Goal: Transaction & Acquisition: Purchase product/service

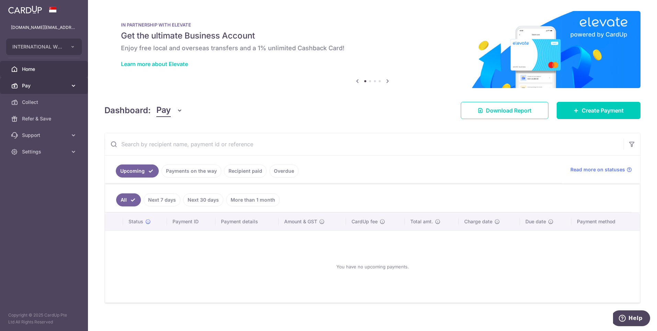
click at [53, 89] on link "Pay" at bounding box center [44, 85] width 88 height 16
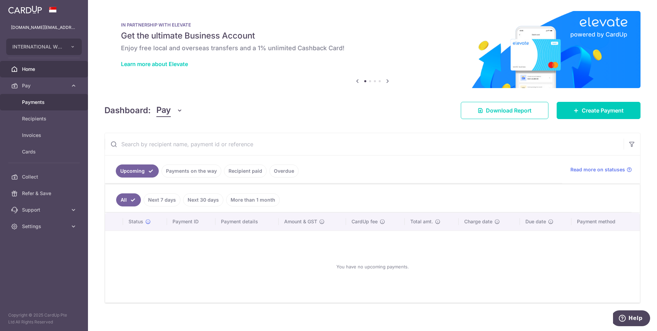
click at [37, 103] on span "Payments" at bounding box center [44, 102] width 45 height 7
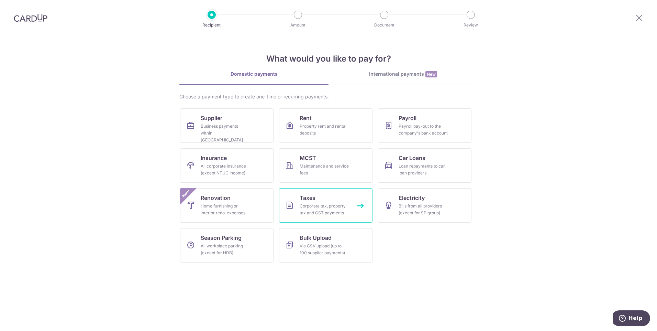
click at [335, 208] on div "Corporate tax, property tax and GST payments" at bounding box center [324, 209] width 49 height 14
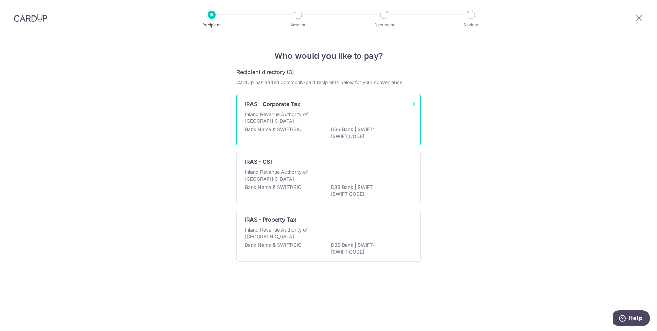
click at [344, 119] on div "Inland Revenue Authority of Singapore" at bounding box center [328, 118] width 167 height 15
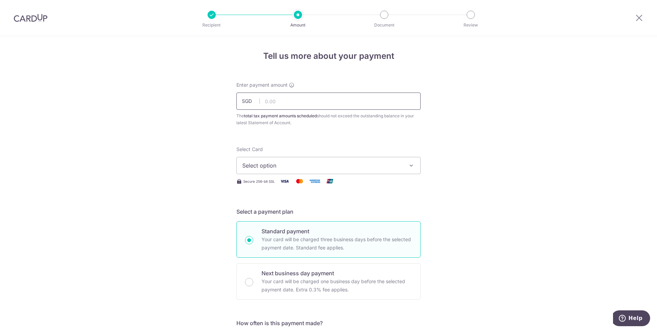
click at [283, 103] on input "text" at bounding box center [328, 100] width 184 height 17
click at [212, 18] on div at bounding box center [212, 15] width 8 height 8
click at [214, 16] on div at bounding box center [212, 15] width 8 height 8
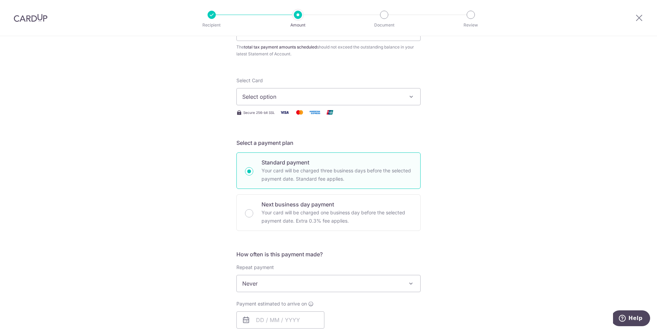
scroll to position [137, 0]
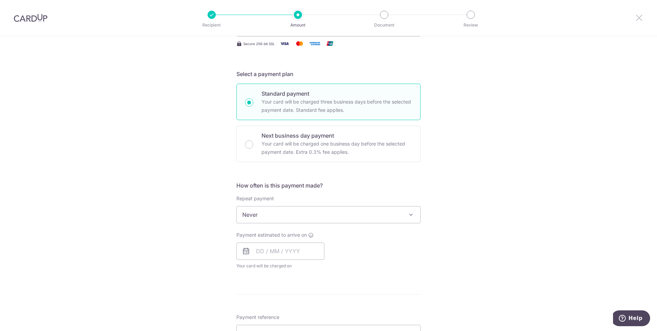
click at [637, 19] on icon at bounding box center [639, 17] width 8 height 9
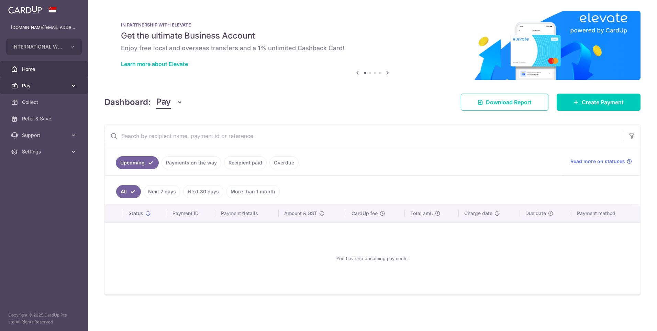
click at [37, 90] on link "Pay" at bounding box center [44, 85] width 88 height 16
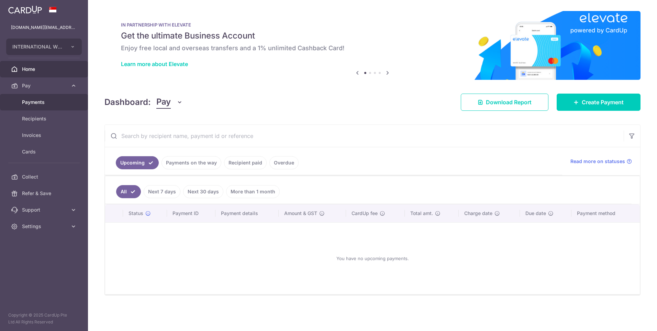
click at [35, 103] on span "Payments" at bounding box center [44, 102] width 45 height 7
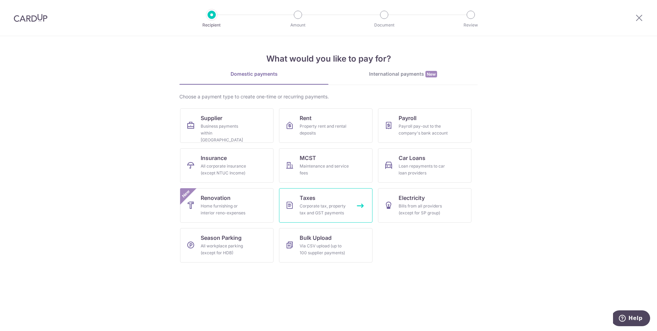
click at [329, 207] on div "Corporate tax, property tax and GST payments" at bounding box center [324, 209] width 49 height 14
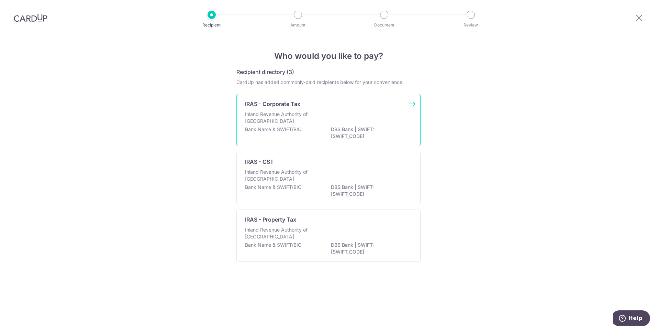
click at [397, 115] on div "Inland Revenue Authority of Singapore" at bounding box center [328, 118] width 167 height 15
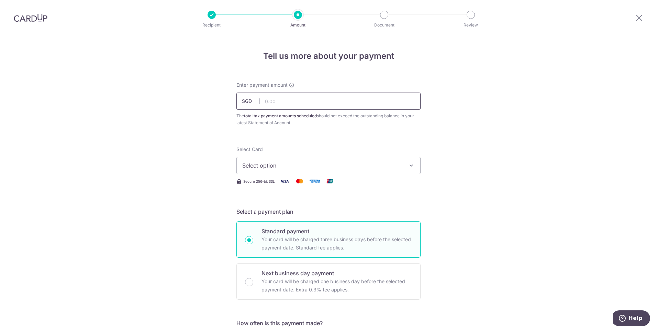
click at [267, 104] on input "text" at bounding box center [328, 100] width 184 height 17
click at [333, 100] on input "30065" at bounding box center [328, 100] width 184 height 17
type input "30,065.00"
click at [406, 162] on button "Select option" at bounding box center [328, 165] width 184 height 17
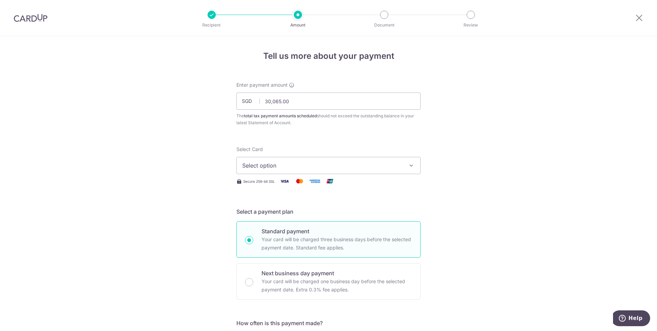
click at [360, 158] on button "Select option" at bounding box center [328, 165] width 184 height 17
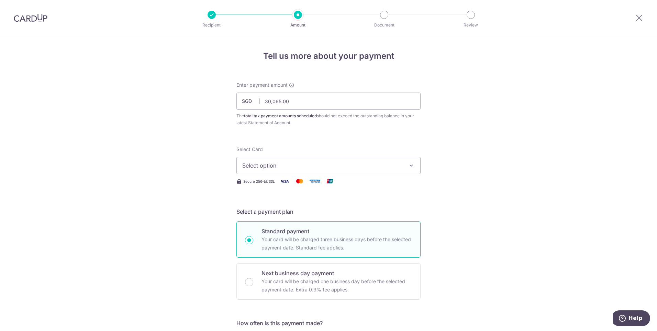
click at [296, 169] on button "Select option" at bounding box center [328, 165] width 184 height 17
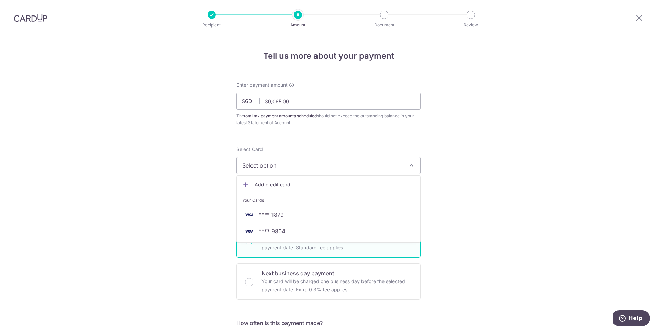
click at [267, 187] on span "Add credit card" at bounding box center [335, 184] width 160 height 7
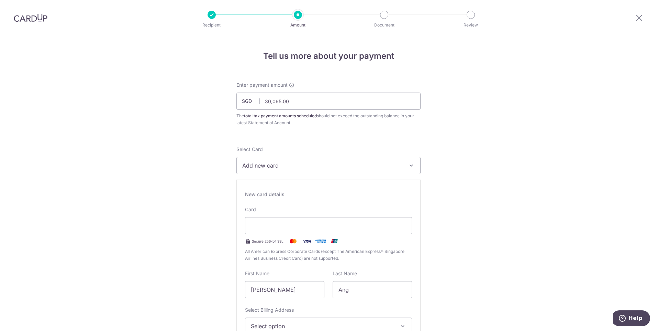
click at [292, 168] on span "Add new card" at bounding box center [322, 165] width 160 height 8
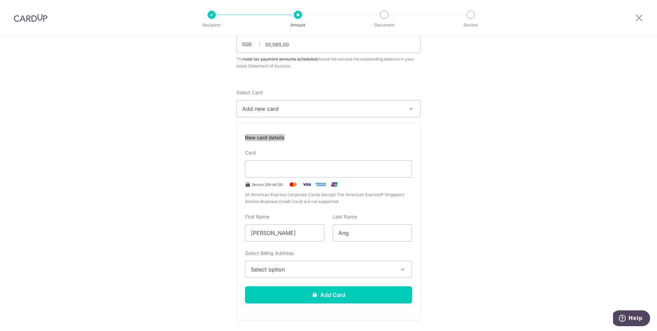
scroll to position [69, 0]
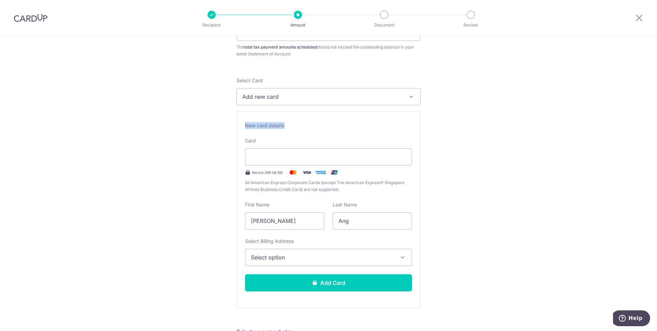
click at [397, 256] on button "Select option" at bounding box center [328, 257] width 167 height 17
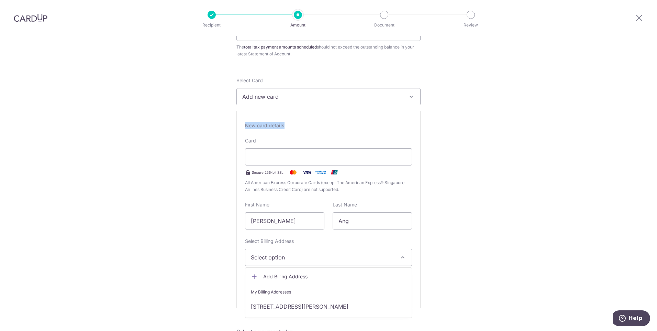
scroll to position [103, 0]
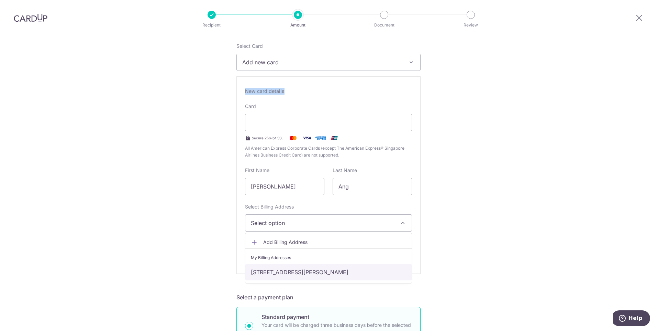
click at [376, 267] on link "[STREET_ADDRESS][PERSON_NAME]" at bounding box center [328, 272] width 166 height 16
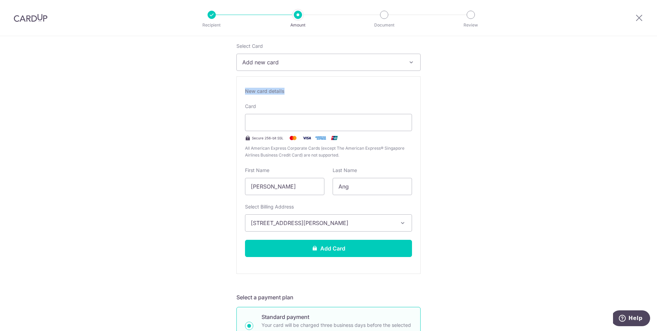
scroll to position [137, 0]
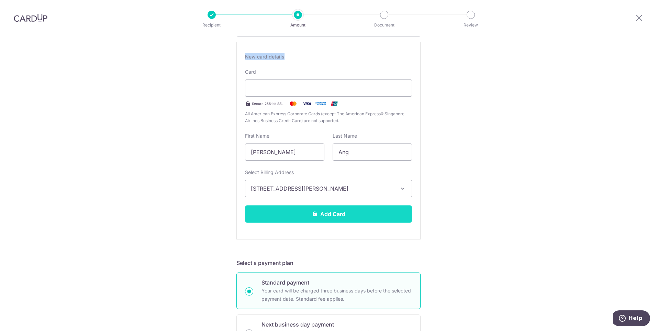
click at [349, 217] on button "Add Card" at bounding box center [328, 213] width 167 height 17
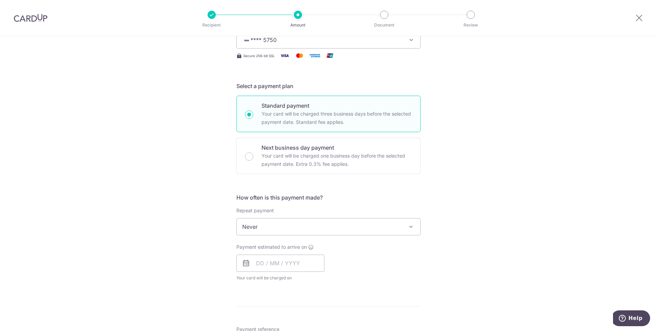
scroll to position [137, 0]
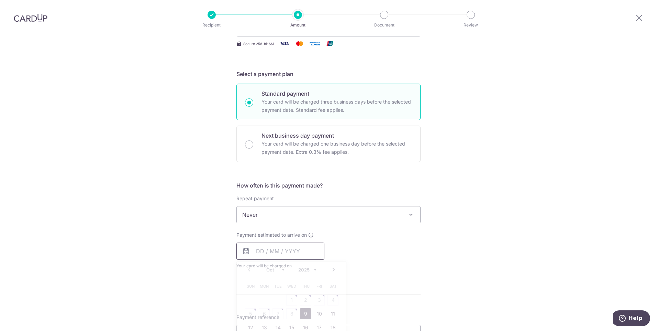
click at [256, 257] on input "text" at bounding box center [280, 250] width 88 height 17
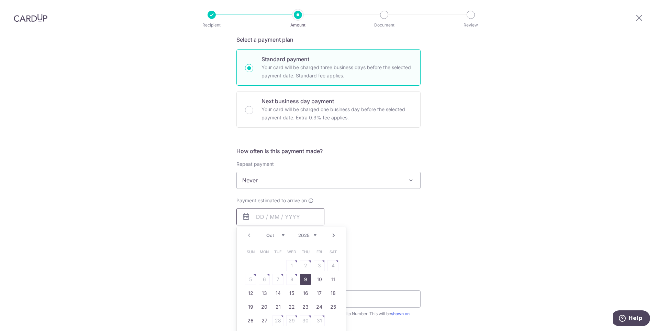
scroll to position [206, 0]
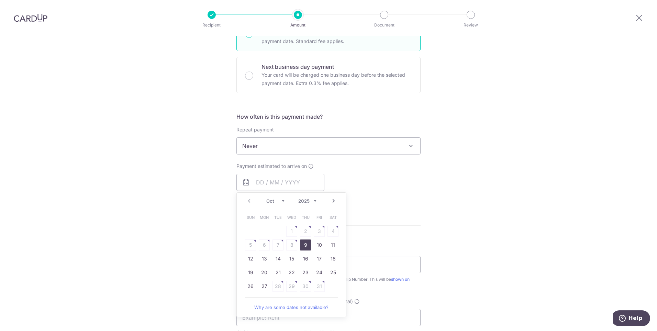
click at [331, 201] on link "Next" at bounding box center [334, 201] width 8 height 8
click at [246, 201] on link "Prev" at bounding box center [249, 201] width 8 height 8
click at [333, 202] on link "Next" at bounding box center [334, 201] width 8 height 8
click at [246, 201] on link "Prev" at bounding box center [249, 201] width 8 height 8
click at [303, 283] on table "Sun Mon Tue Wed Thu Fri Sat 1 2 3 4 5 6 7 8 9 10 11 12 13 14 15 16 17 18 19 20 …" at bounding box center [292, 251] width 96 height 82
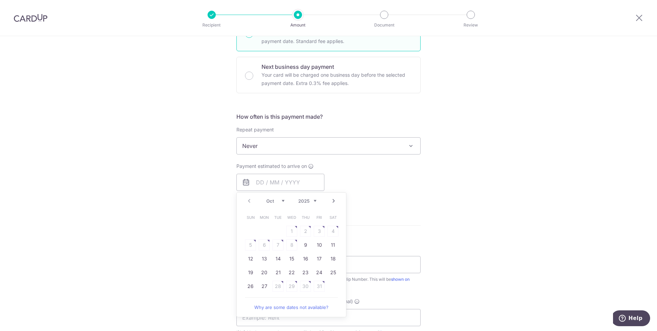
click at [307, 286] on table "Sun Mon Tue Wed Thu Fri Sat 1 2 3 4 5 6 7 8 9 10 11 12 13 14 15 16 17 18 19 20 …" at bounding box center [292, 251] width 96 height 82
click at [276, 285] on table "Sun Mon Tue Wed Thu Fri Sat 1 2 3 4 5 6 7 8 9 10 11 12 13 14 15 16 17 18 19 20 …" at bounding box center [292, 251] width 96 height 82
click at [278, 287] on table "Sun Mon Tue Wed Thu Fri Sat 1 2 3 4 5 6 7 8 9 10 11 12 13 14 15 16 17 18 19 20 …" at bounding box center [292, 251] width 96 height 82
click at [265, 284] on link "27" at bounding box center [264, 285] width 11 height 11
type input "27/10/2025"
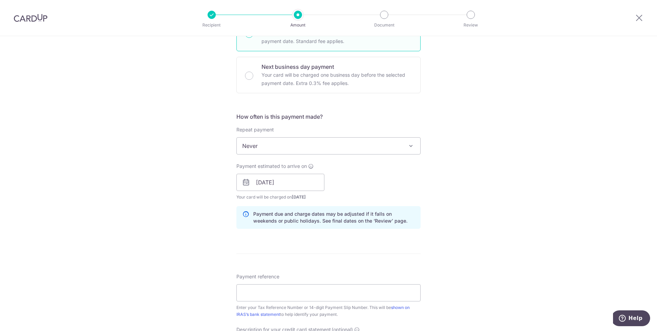
click at [242, 180] on icon at bounding box center [246, 182] width 8 height 8
click at [265, 181] on input "27/10/2025" at bounding box center [280, 182] width 88 height 17
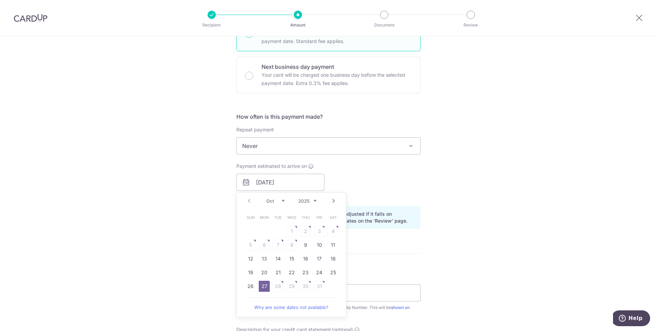
click at [330, 200] on link "Next" at bounding box center [334, 201] width 8 height 8
click at [246, 202] on link "Prev" at bounding box center [249, 201] width 8 height 8
click at [264, 290] on link "27" at bounding box center [264, 285] width 11 height 11
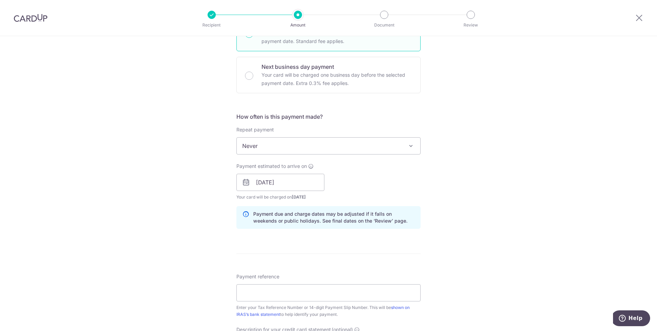
click at [246, 185] on icon at bounding box center [246, 182] width 8 height 8
click at [267, 182] on input "[DATE]" at bounding box center [280, 182] width 88 height 17
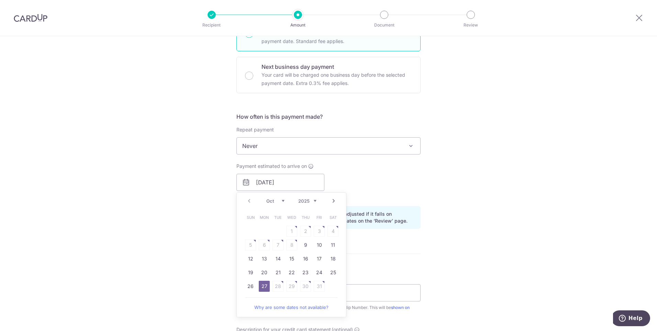
click at [330, 198] on link "Next" at bounding box center [334, 201] width 8 height 8
click at [248, 200] on link "Prev" at bounding box center [249, 201] width 8 height 8
click at [263, 283] on link "27" at bounding box center [264, 285] width 11 height 11
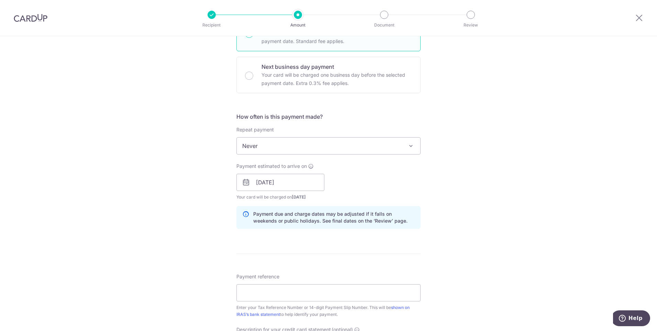
click at [376, 184] on div "Payment estimated to arrive on 27/10/2025 Prev Next Jan Feb Mar Apr May Jun Jul…" at bounding box center [328, 182] width 192 height 38
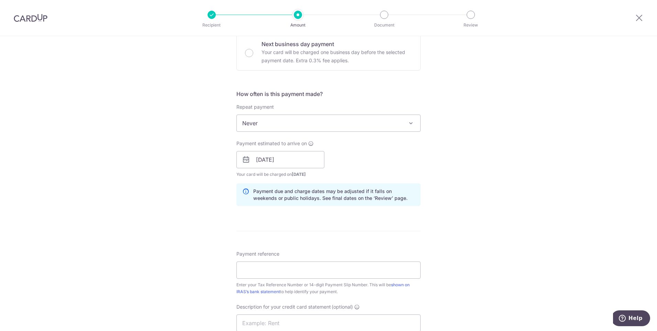
scroll to position [241, 0]
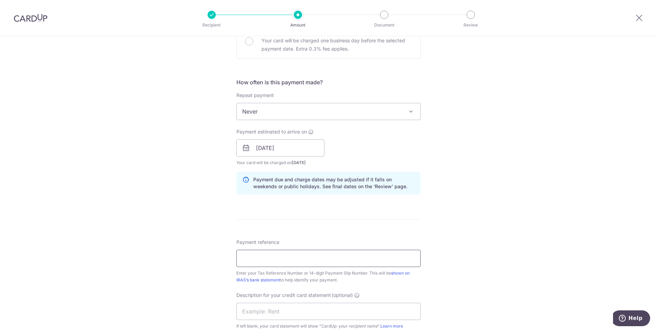
click at [269, 259] on input "Payment reference" at bounding box center [328, 258] width 184 height 17
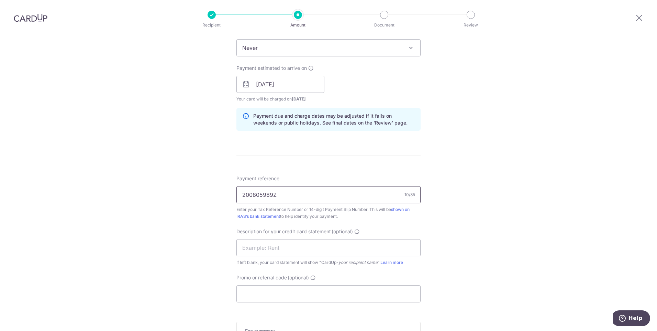
scroll to position [309, 0]
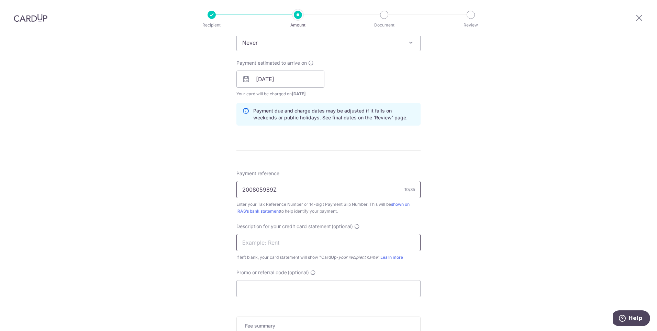
type input "200805989Z"
click at [282, 241] on input "text" at bounding box center [328, 242] width 184 height 17
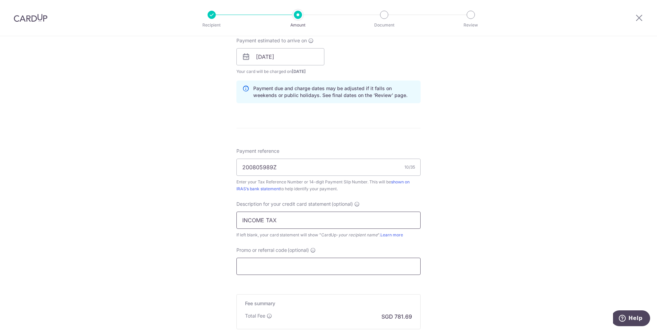
scroll to position [344, 0]
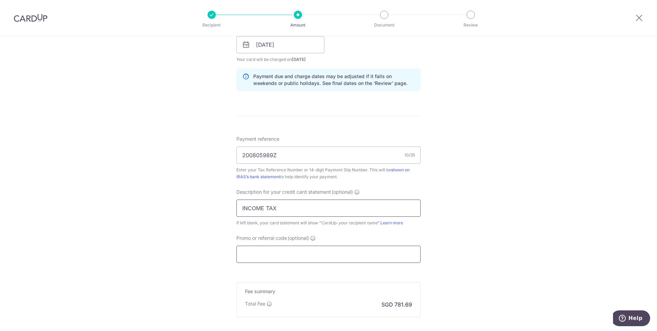
type input "INCOME TAX"
click at [303, 254] on input "Promo or referral code (optional)" at bounding box center [328, 253] width 184 height 17
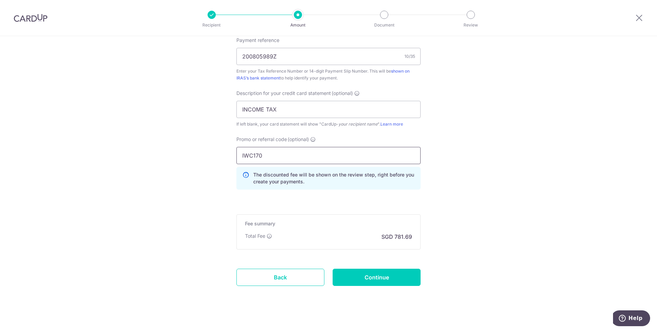
scroll to position [449, 0]
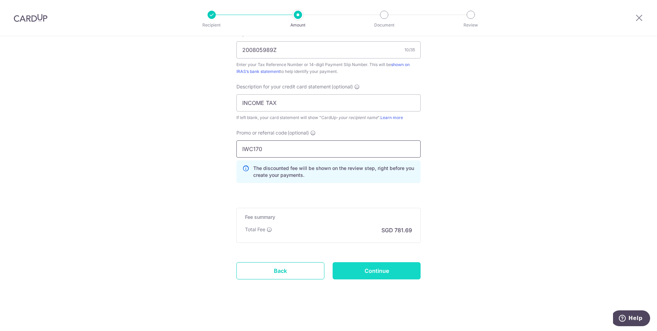
type input "IWC170"
click at [376, 275] on input "Continue" at bounding box center [377, 270] width 88 height 17
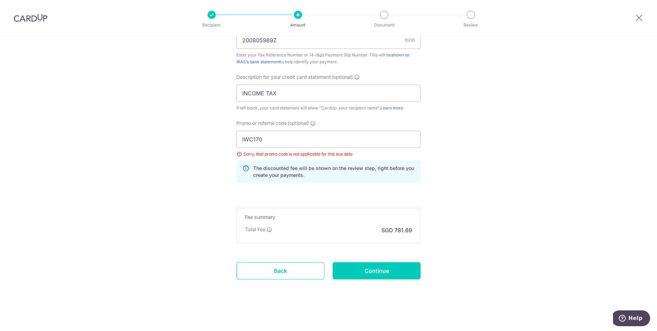
click at [244, 170] on icon at bounding box center [245, 172] width 7 height 14
click at [244, 169] on icon at bounding box center [245, 172] width 7 height 14
click at [262, 140] on input "IWC170" at bounding box center [328, 139] width 184 height 17
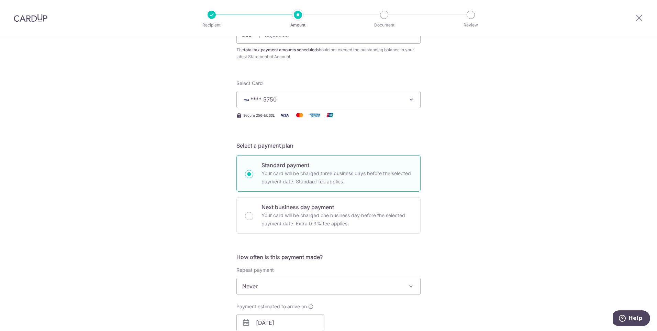
scroll to position [69, 0]
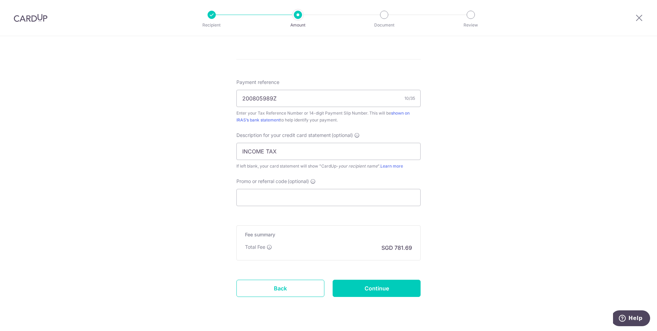
scroll to position [412, 0]
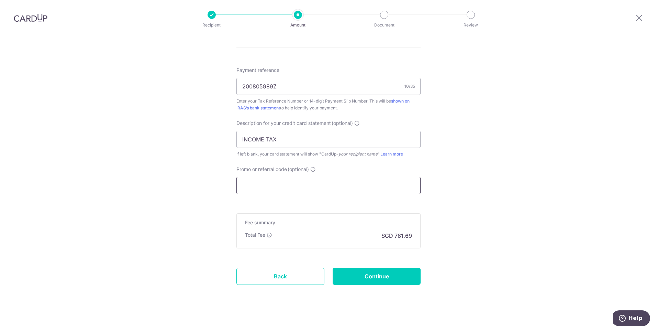
click at [287, 189] on input "Promo or referral code (optional)" at bounding box center [328, 185] width 184 height 17
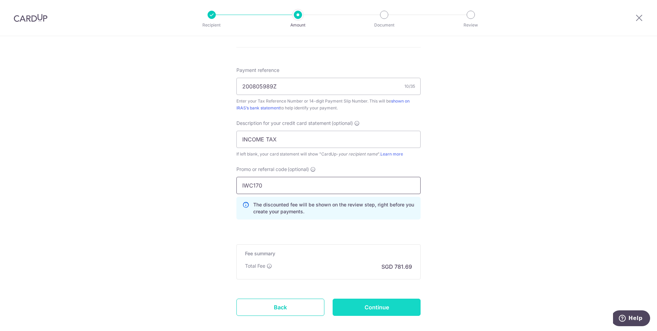
type input "IWC170"
click at [370, 305] on input "Continue" at bounding box center [377, 306] width 88 height 17
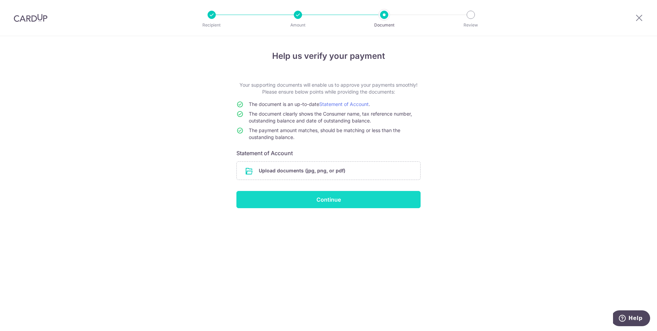
click at [321, 201] on input "Continue" at bounding box center [328, 199] width 184 height 17
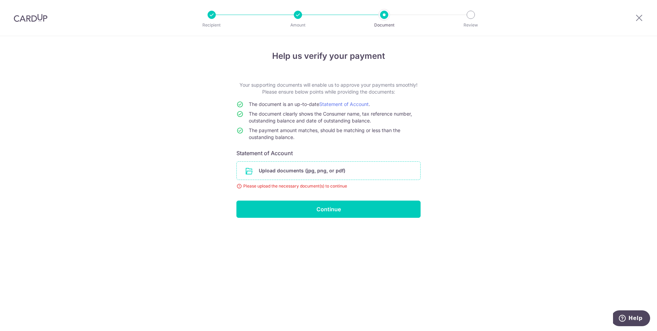
click at [256, 170] on input "file" at bounding box center [329, 171] width 184 height 18
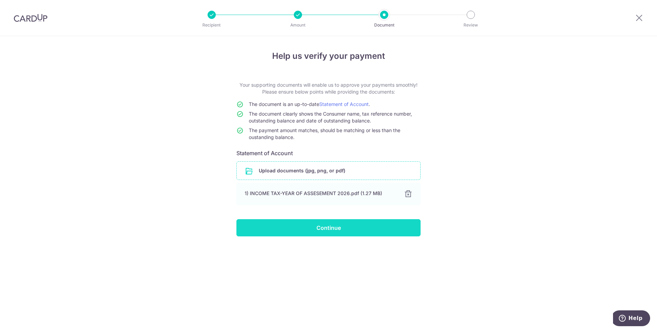
click at [325, 233] on input "Continue" at bounding box center [328, 227] width 184 height 17
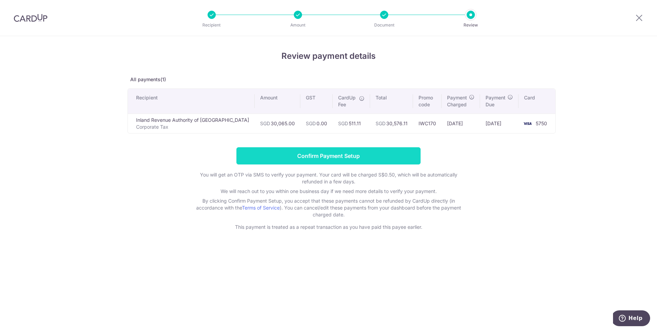
click at [310, 157] on input "Confirm Payment Setup" at bounding box center [328, 155] width 184 height 17
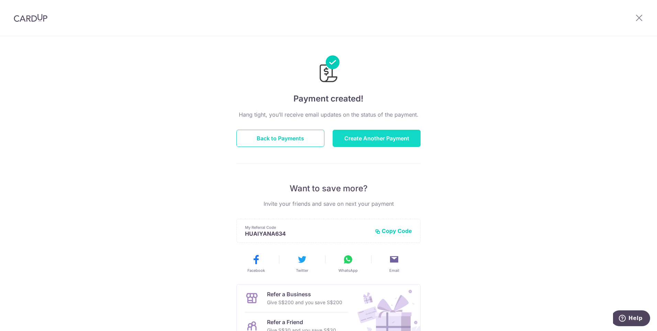
click at [375, 140] on button "Create Another Payment" at bounding box center [377, 138] width 88 height 17
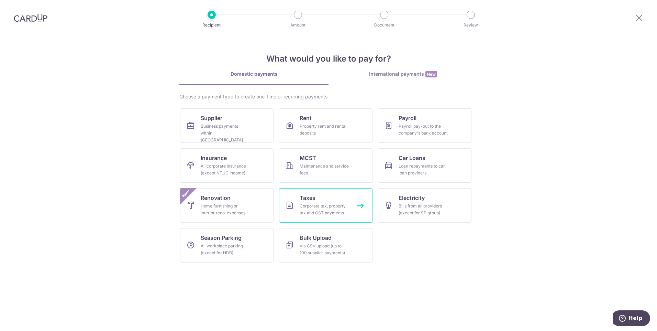
click at [330, 206] on div "Corporate tax, property tax and GST payments" at bounding box center [324, 209] width 49 height 14
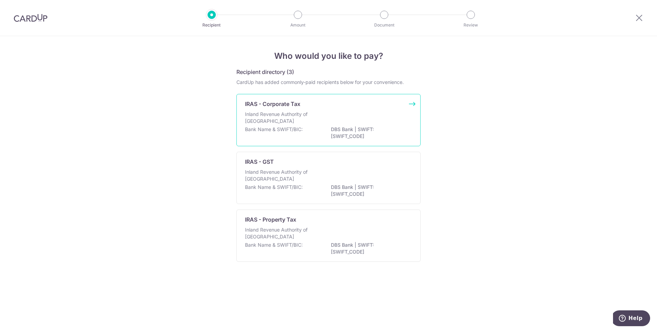
click at [294, 116] on p "Inland Revenue Authority of [GEOGRAPHIC_DATA]" at bounding box center [281, 118] width 73 height 14
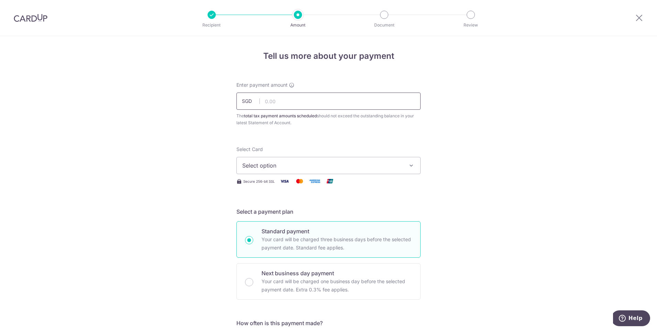
click at [278, 102] on input "text" at bounding box center [328, 100] width 184 height 17
type input "15,030.00"
click at [272, 167] on span "Select option" at bounding box center [322, 165] width 160 height 8
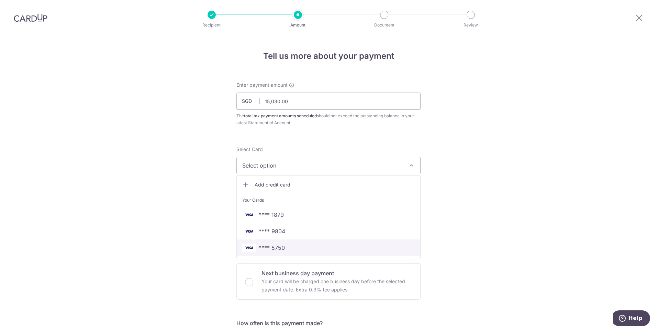
click at [287, 245] on span "**** 5750" at bounding box center [328, 247] width 173 height 8
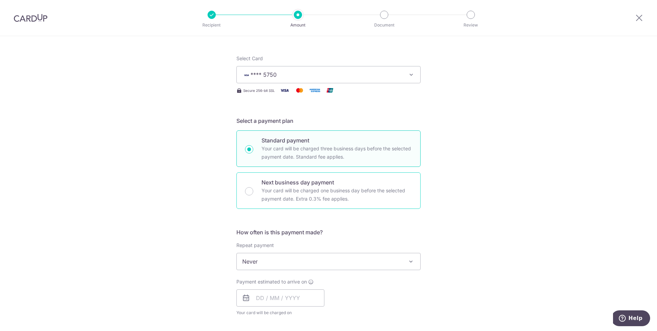
scroll to position [103, 0]
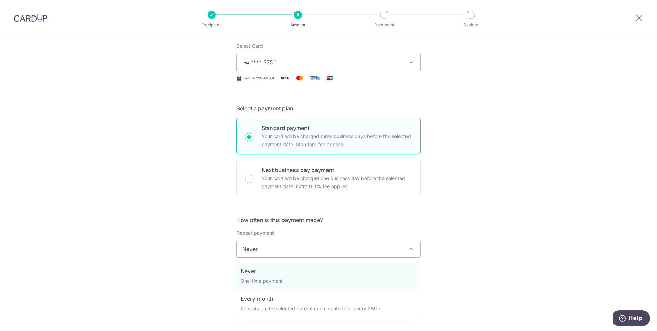
click at [410, 249] on span at bounding box center [411, 249] width 8 height 8
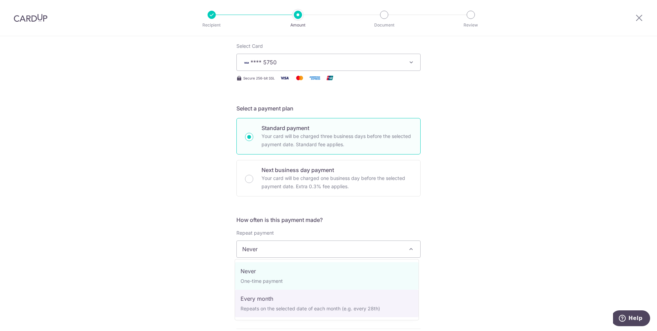
select select "3"
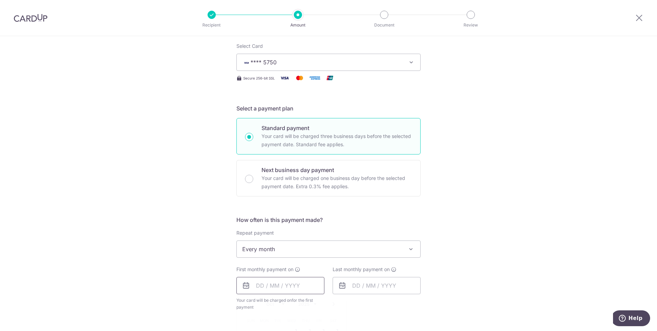
click at [252, 282] on input "text" at bounding box center [280, 285] width 88 height 17
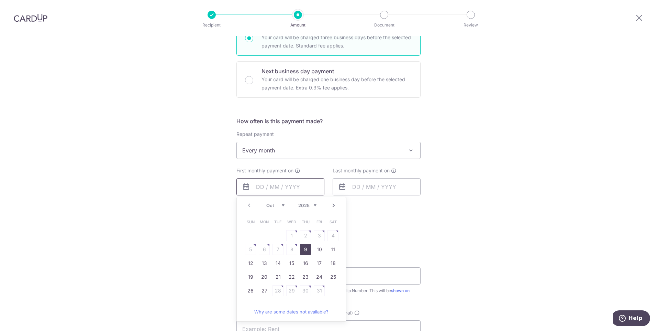
scroll to position [206, 0]
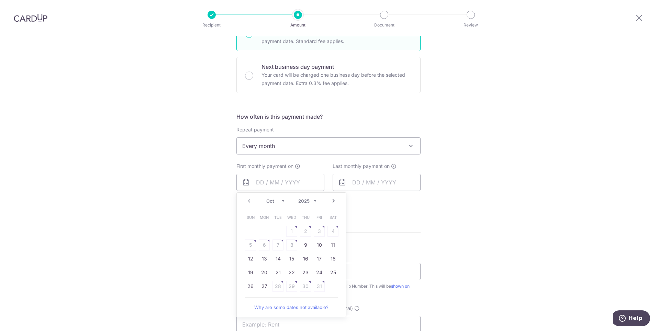
click at [332, 200] on link "Next" at bounding box center [334, 201] width 8 height 8
click at [334, 200] on link "Next" at bounding box center [334, 201] width 8 height 8
click at [245, 200] on link "Prev" at bounding box center [249, 201] width 8 height 8
click at [261, 287] on link "24" at bounding box center [264, 285] width 11 height 11
type input "24/11/2025"
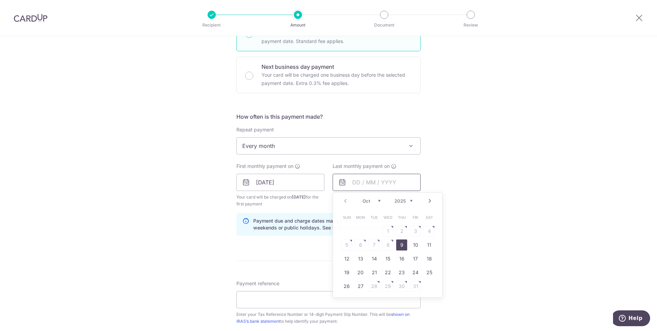
click at [354, 185] on input "text" at bounding box center [377, 182] width 88 height 17
click at [410, 200] on select "2025 2026" at bounding box center [404, 200] width 18 height 5
click at [374, 200] on select "Jan Feb Mar Apr May Jun Jul Aug Sep Oct Nov" at bounding box center [372, 200] width 18 height 5
click at [344, 200] on link "Prev" at bounding box center [345, 201] width 8 height 8
click at [359, 273] on link "23" at bounding box center [360, 272] width 11 height 11
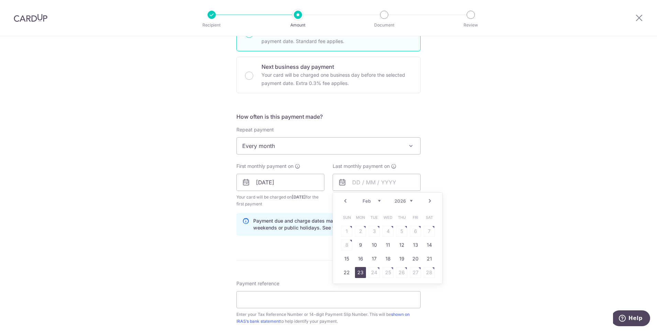
type input "23/02/2026"
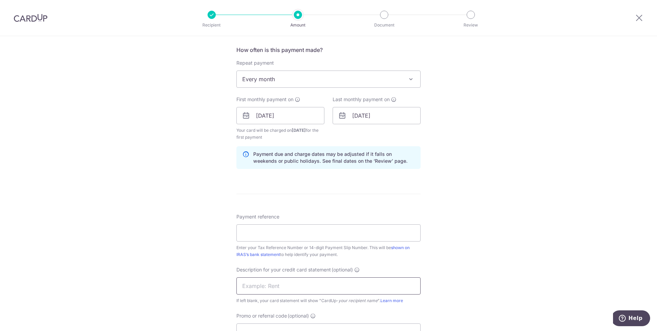
scroll to position [275, 0]
click at [250, 231] on input "Payment reference" at bounding box center [328, 230] width 184 height 17
click at [269, 238] on input "Payment reference" at bounding box center [328, 230] width 184 height 17
type input "200805989Z"
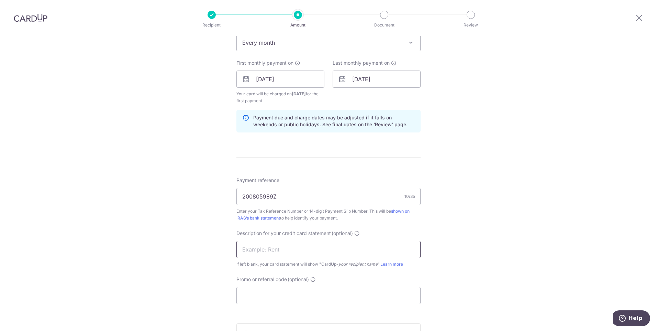
click at [283, 254] on input "text" at bounding box center [328, 249] width 184 height 17
drag, startPoint x: 539, startPoint y: 232, endPoint x: 524, endPoint y: 233, distance: 15.5
click at [539, 232] on div "Tell us more about your payment Enter payment amount SGD 15,030.00 15030.00 The…" at bounding box center [328, 86] width 657 height 719
click at [251, 253] on input "text" at bounding box center [328, 249] width 184 height 17
type input "CORPORATE TAX"
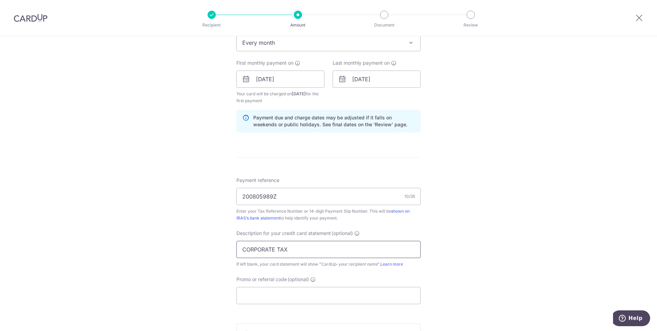
scroll to position [344, 0]
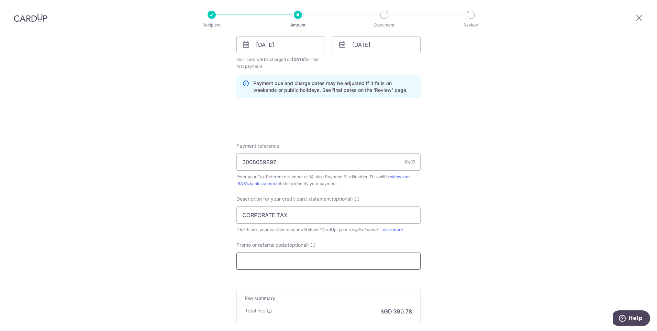
click at [263, 267] on input "Promo or referral code (optional)" at bounding box center [328, 260] width 184 height 17
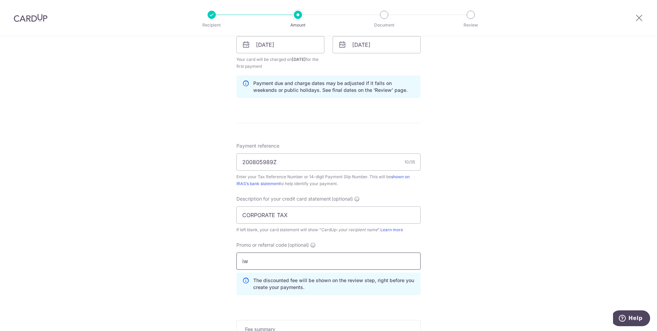
type input "i"
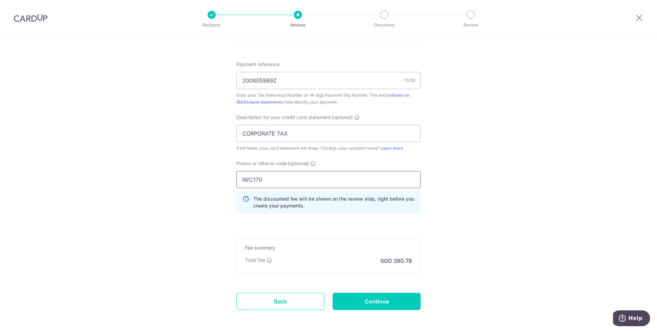
scroll to position [447, 0]
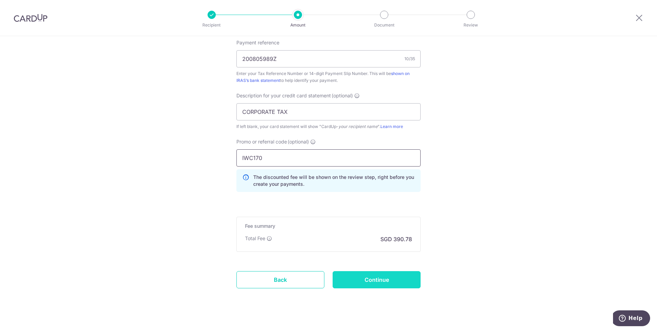
type input "IWC170"
click at [383, 280] on input "Continue" at bounding box center [377, 279] width 88 height 17
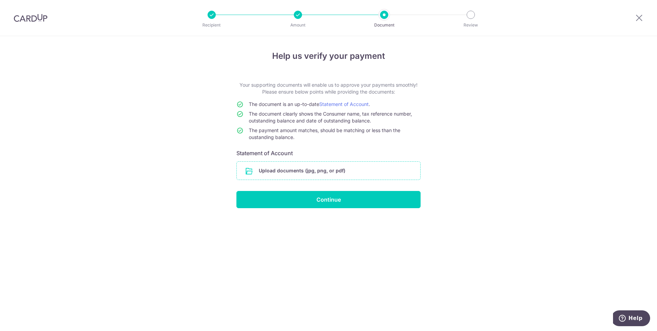
click at [294, 172] on input "file" at bounding box center [329, 171] width 184 height 18
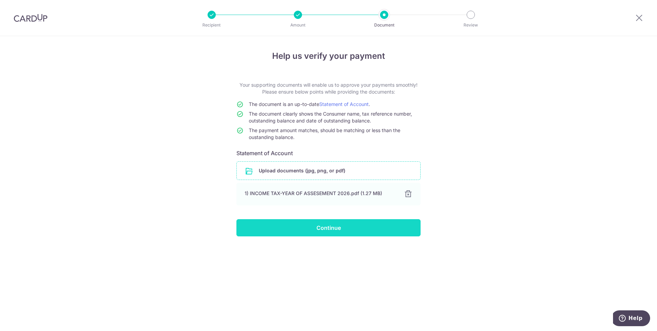
click at [338, 229] on input "Continue" at bounding box center [328, 227] width 184 height 17
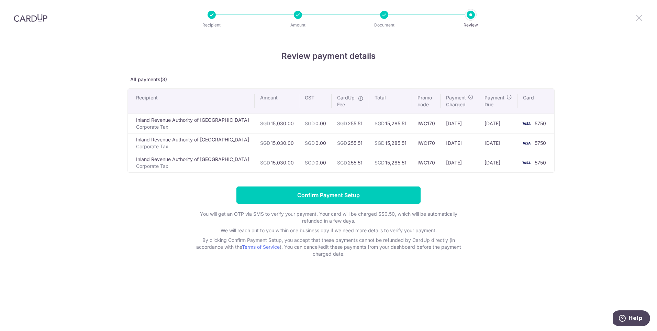
click at [637, 22] on div at bounding box center [639, 18] width 36 height 36
click at [637, 16] on icon at bounding box center [639, 17] width 8 height 9
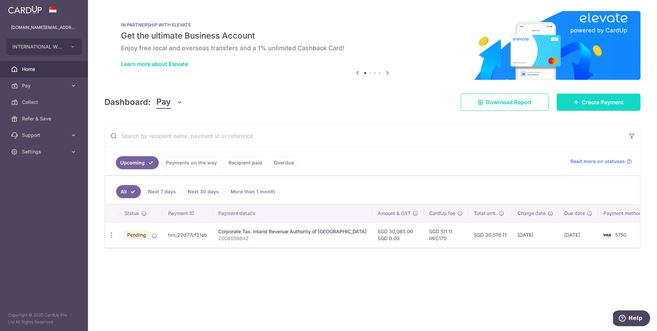
click at [577, 103] on icon at bounding box center [576, 101] width 5 height 5
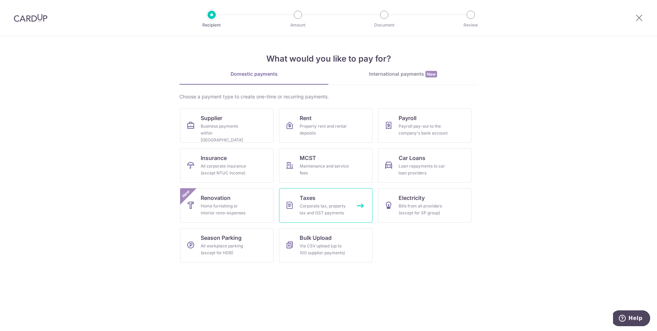
click at [318, 205] on div "Corporate tax, property tax and GST payments" at bounding box center [324, 209] width 49 height 14
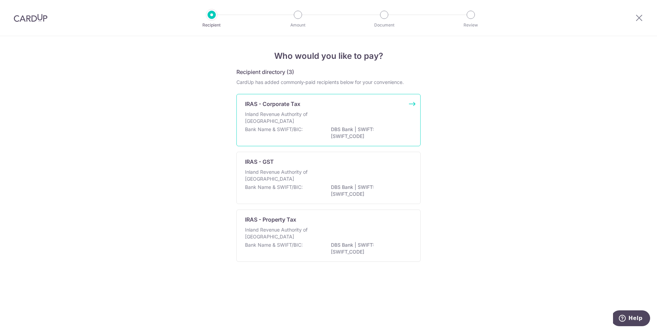
click at [310, 122] on p "Inland Revenue Authority of [GEOGRAPHIC_DATA]" at bounding box center [281, 118] width 73 height 14
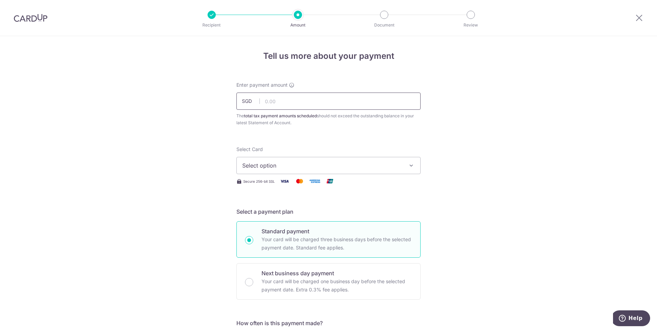
click at [281, 102] on input "text" at bounding box center [328, 100] width 184 height 17
type input "15,030.00"
click at [271, 169] on span "Select option" at bounding box center [322, 165] width 160 height 8
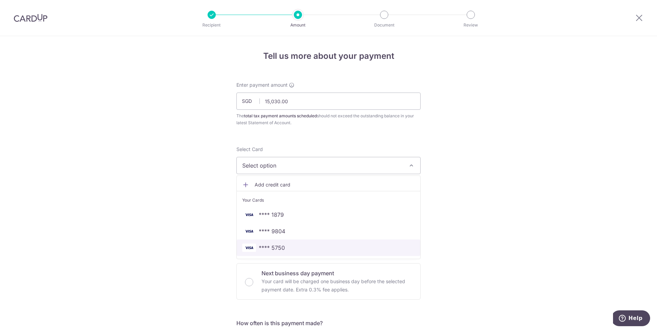
click at [287, 250] on span "**** 5750" at bounding box center [328, 247] width 173 height 8
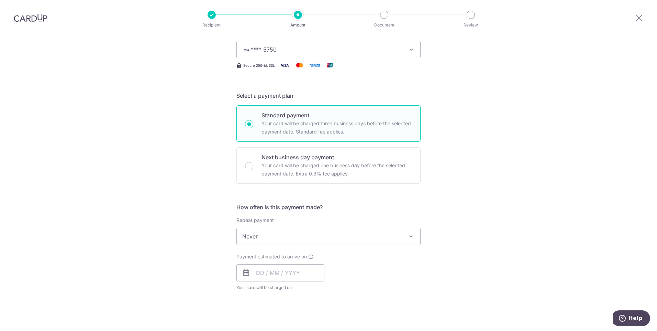
scroll to position [137, 0]
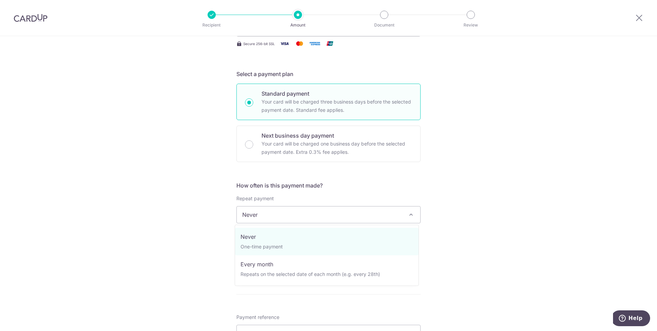
click at [295, 216] on span "Never" at bounding box center [329, 214] width 184 height 16
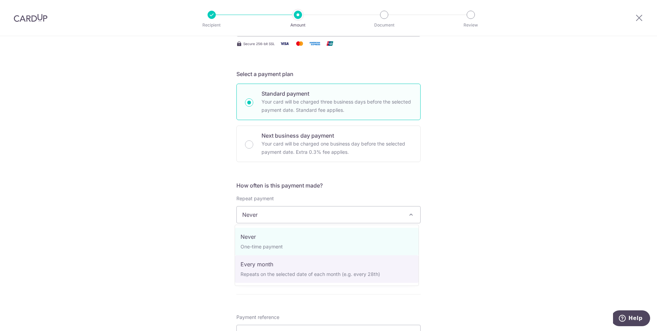
select select "3"
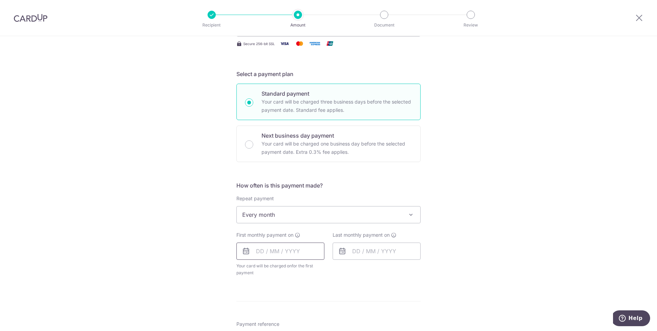
click at [260, 253] on input "text" at bounding box center [280, 250] width 88 height 17
click at [331, 267] on link "Next" at bounding box center [334, 269] width 8 height 8
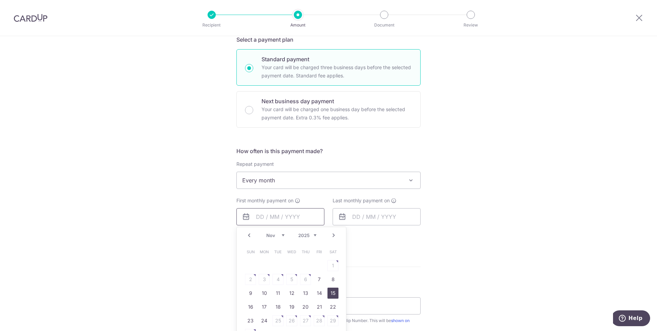
scroll to position [206, 0]
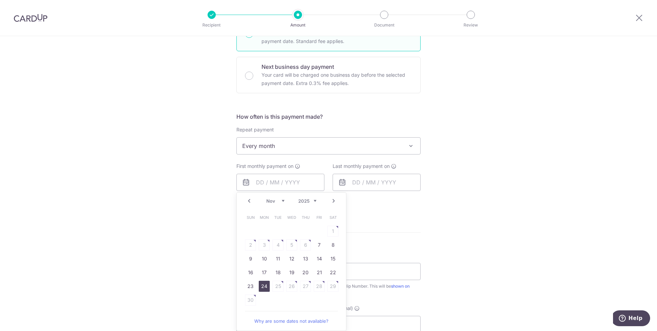
click at [263, 287] on link "24" at bounding box center [264, 285] width 11 height 11
type input "24/11/2025"
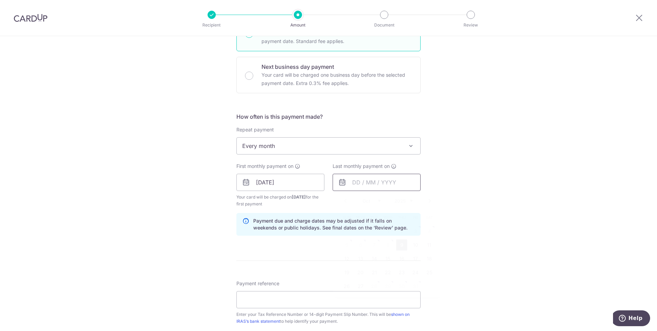
click at [355, 184] on input "text" at bounding box center [377, 182] width 88 height 17
click at [378, 200] on select "Oct Nov Dec" at bounding box center [372, 200] width 18 height 5
click at [403, 200] on select "2025 2026" at bounding box center [404, 200] width 18 height 5
click at [377, 200] on select "Jan Feb Mar Apr May Jun Jul Aug Sep Oct Nov" at bounding box center [372, 200] width 18 height 5
click at [344, 201] on link "Prev" at bounding box center [345, 201] width 8 height 8
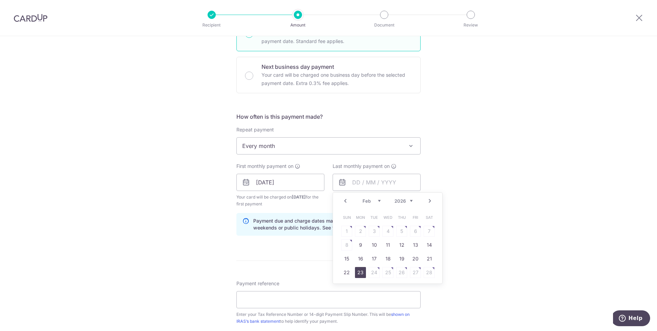
click at [359, 274] on link "23" at bounding box center [360, 272] width 11 height 11
click at [371, 181] on input "23/02/2026" at bounding box center [377, 182] width 88 height 17
click at [428, 198] on link "Next" at bounding box center [430, 201] width 8 height 8
click at [357, 244] on link "9" at bounding box center [360, 244] width 11 height 11
type input "09/03/2026"
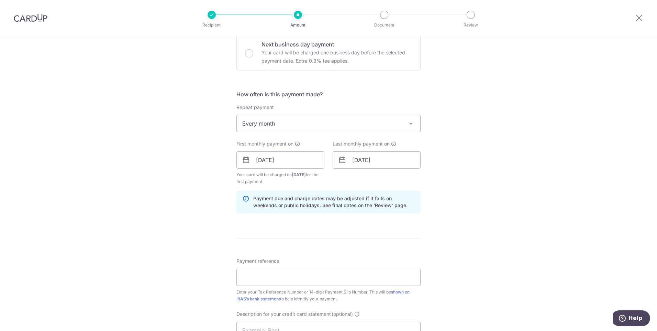
scroll to position [241, 0]
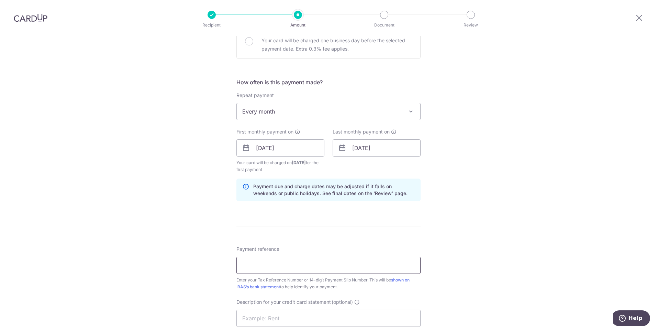
click at [279, 262] on input "Payment reference" at bounding box center [328, 264] width 184 height 17
type input "200805989Z"
type input "CORPORATE TAX"
type input "IWC170"
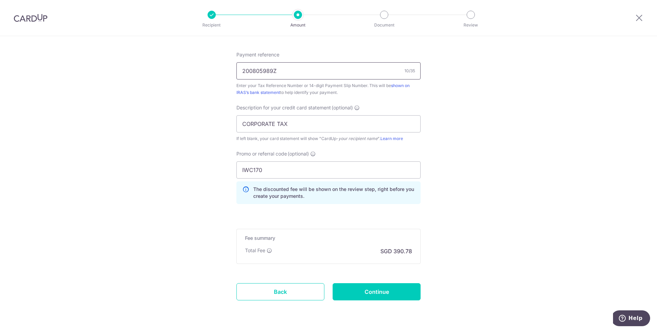
scroll to position [447, 0]
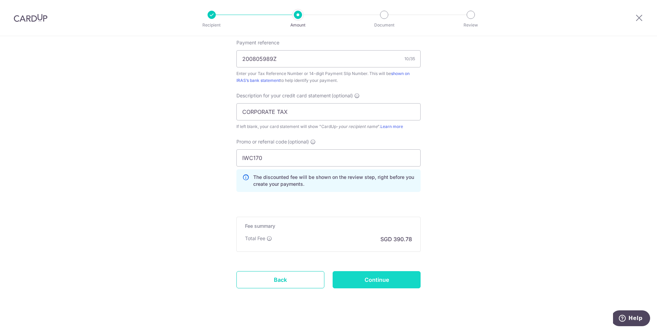
click at [372, 276] on input "Continue" at bounding box center [377, 279] width 88 height 17
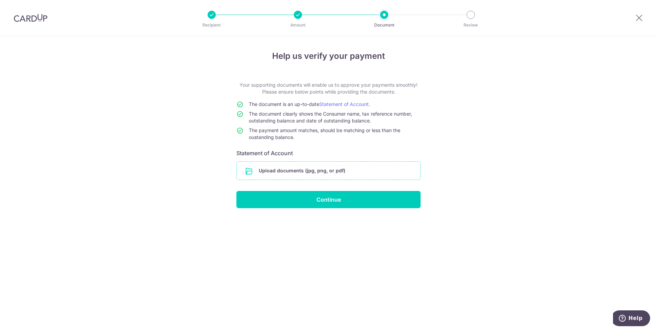
click at [315, 173] on input "file" at bounding box center [329, 171] width 184 height 18
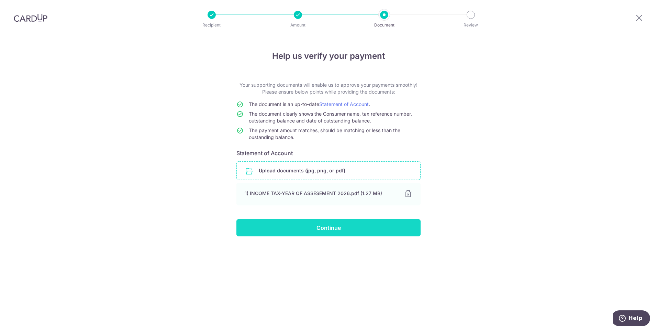
click at [338, 229] on input "Continue" at bounding box center [328, 227] width 184 height 17
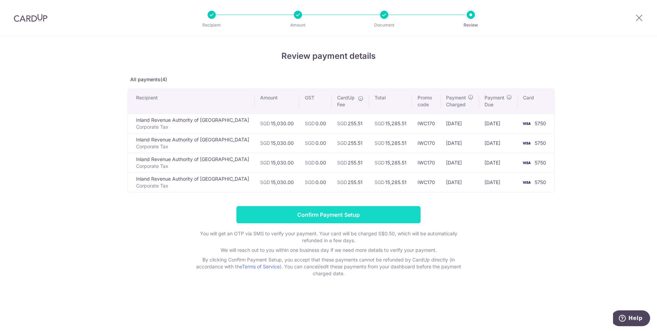
click at [327, 217] on input "Confirm Payment Setup" at bounding box center [328, 214] width 184 height 17
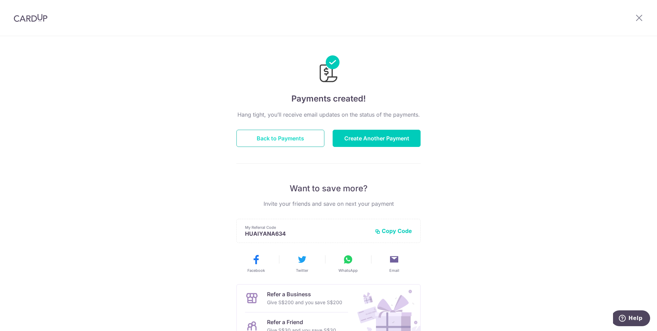
click at [291, 140] on button "Back to Payments" at bounding box center [280, 138] width 88 height 17
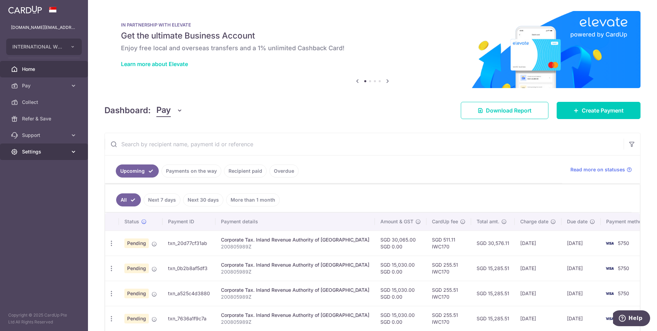
click at [38, 158] on link "Settings" at bounding box center [44, 151] width 88 height 16
click at [30, 185] on span "Logout" at bounding box center [44, 184] width 45 height 7
